Goal: Information Seeking & Learning: Learn about a topic

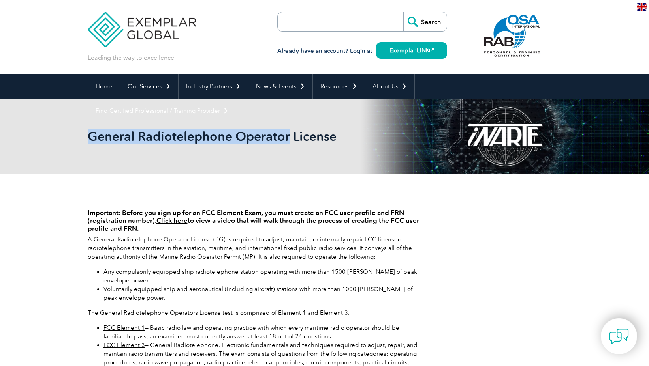
drag, startPoint x: 88, startPoint y: 136, endPoint x: 279, endPoint y: 134, distance: 190.4
click at [289, 147] on div "General Radiotelephone Operator License" at bounding box center [325, 137] width 474 height 76
copy h2 "General Radiotelephone Operator"
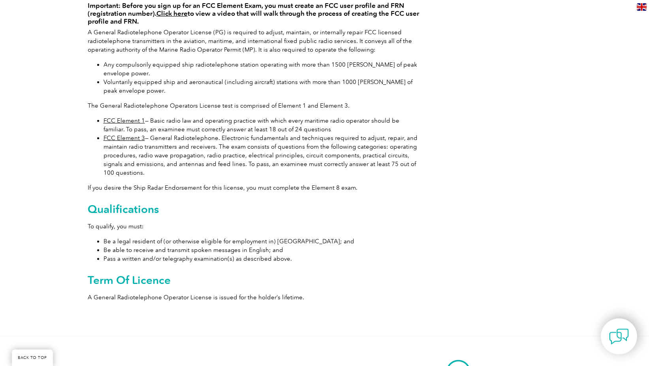
scroll to position [213, 0]
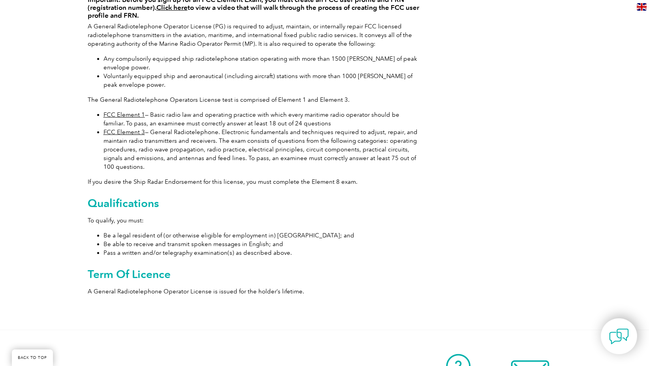
click at [123, 133] on link "FCC Element 3" at bounding box center [123, 132] width 41 height 7
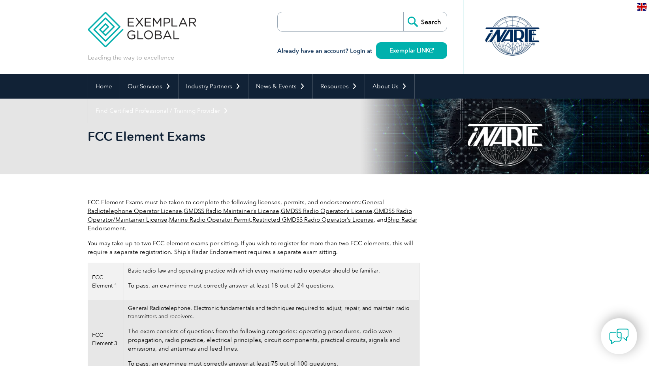
click at [137, 212] on link "General Radiotelephone Operator License" at bounding box center [236, 207] width 296 height 16
